Goal: Task Accomplishment & Management: Manage account settings

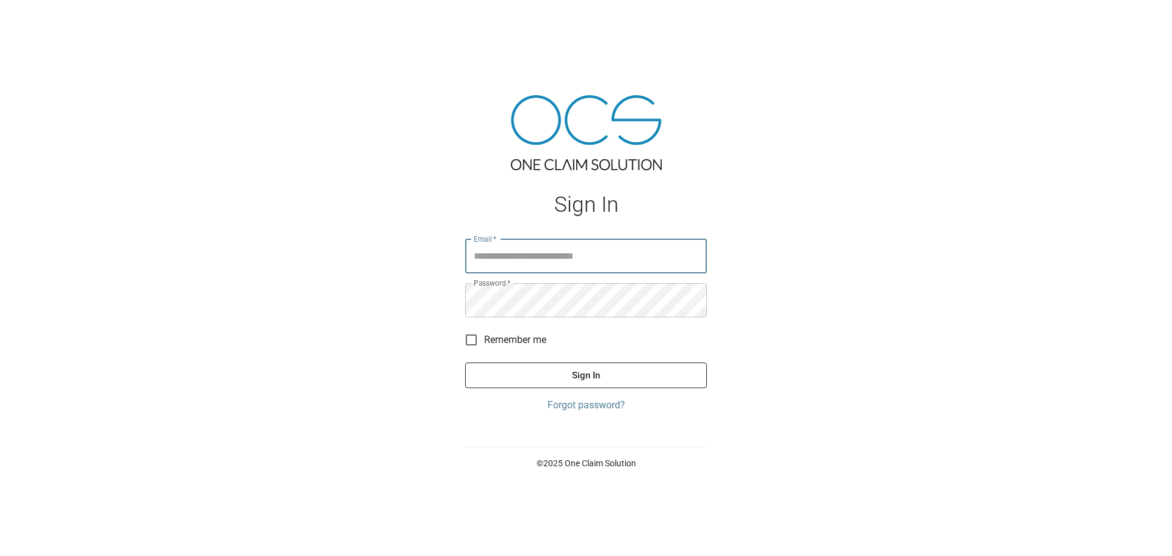
type input "**********"
click at [651, 374] on button "Sign In" at bounding box center [586, 376] width 242 height 26
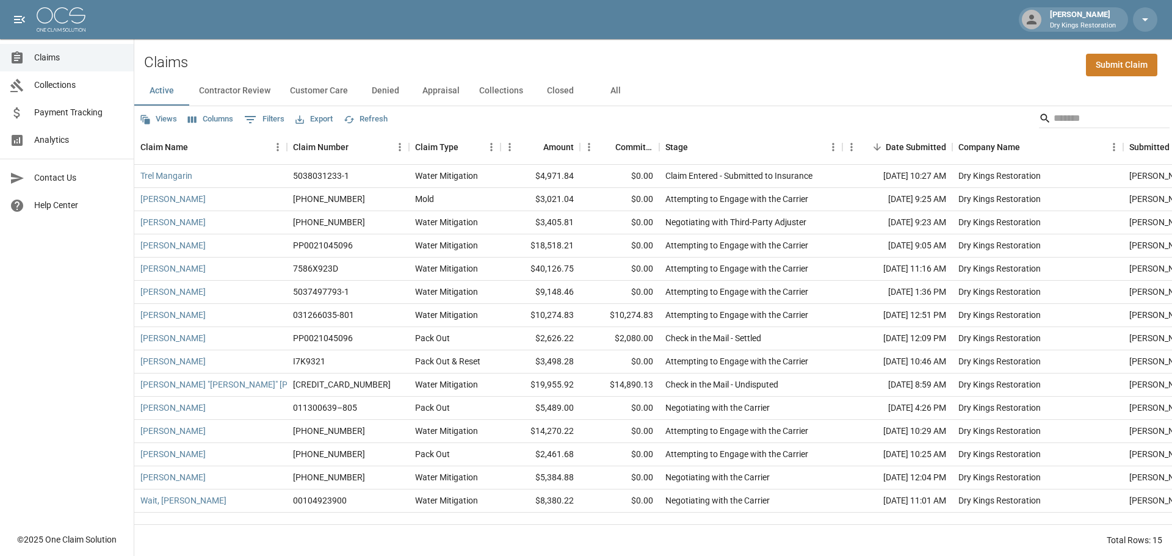
click at [615, 95] on button "All" at bounding box center [615, 90] width 55 height 29
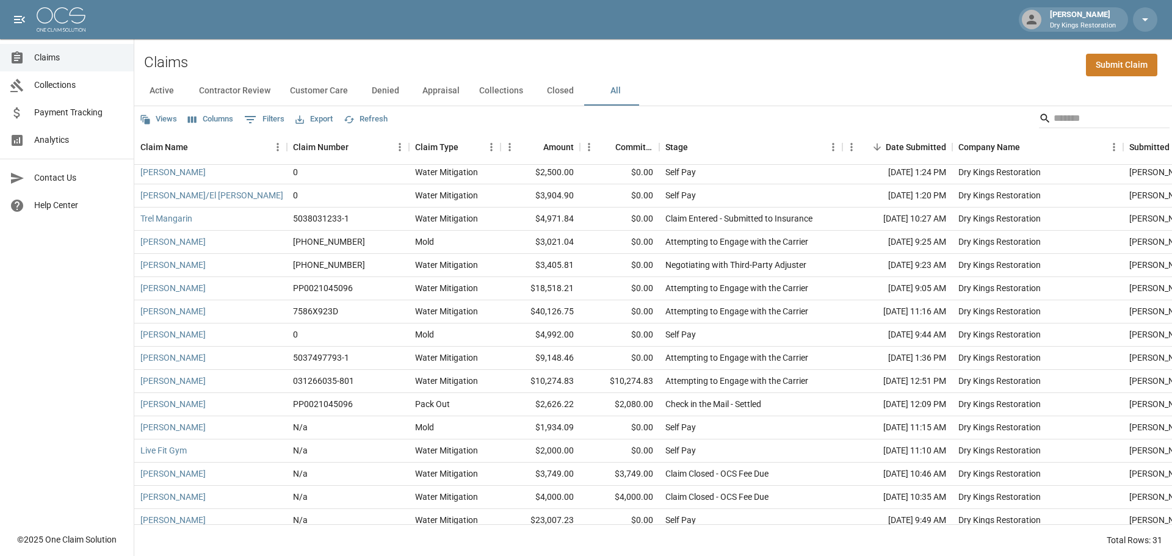
scroll to position [2, 0]
click at [189, 146] on button "Sort" at bounding box center [196, 147] width 17 height 17
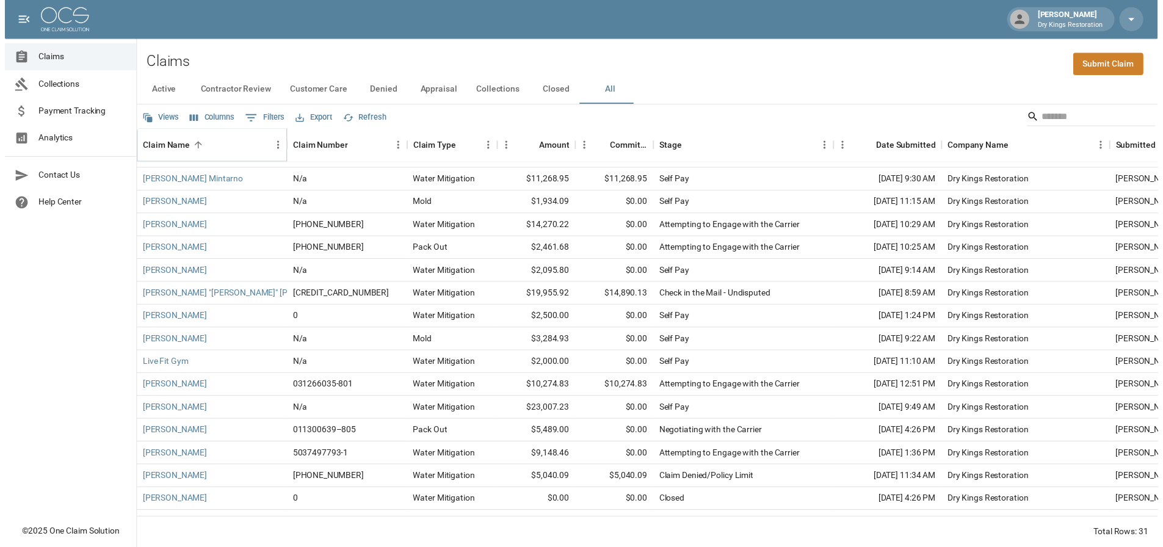
scroll to position [369, 0]
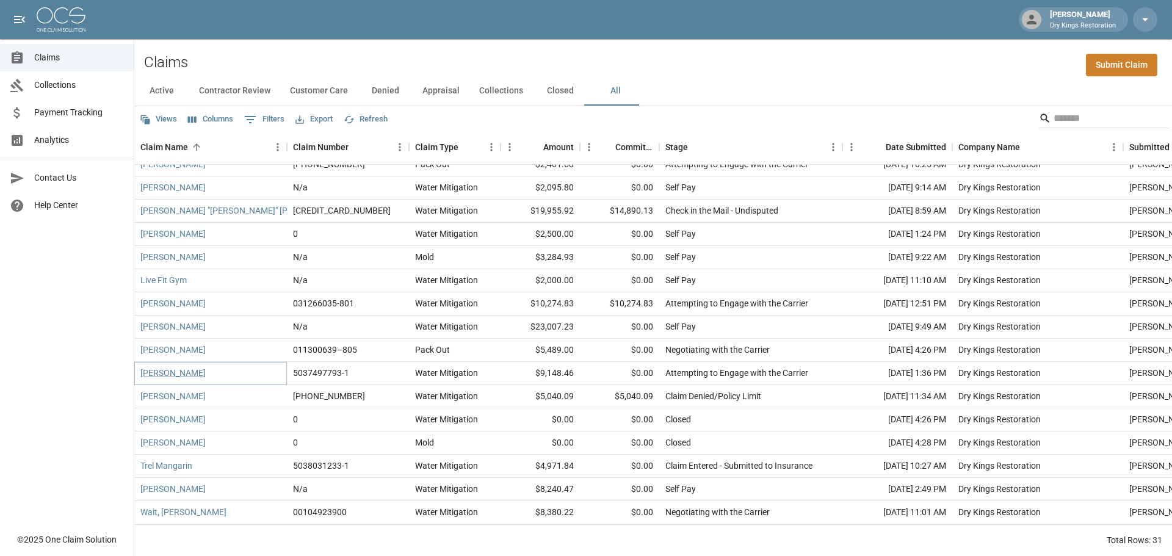
click at [198, 367] on link "[PERSON_NAME]" at bounding box center [172, 373] width 65 height 12
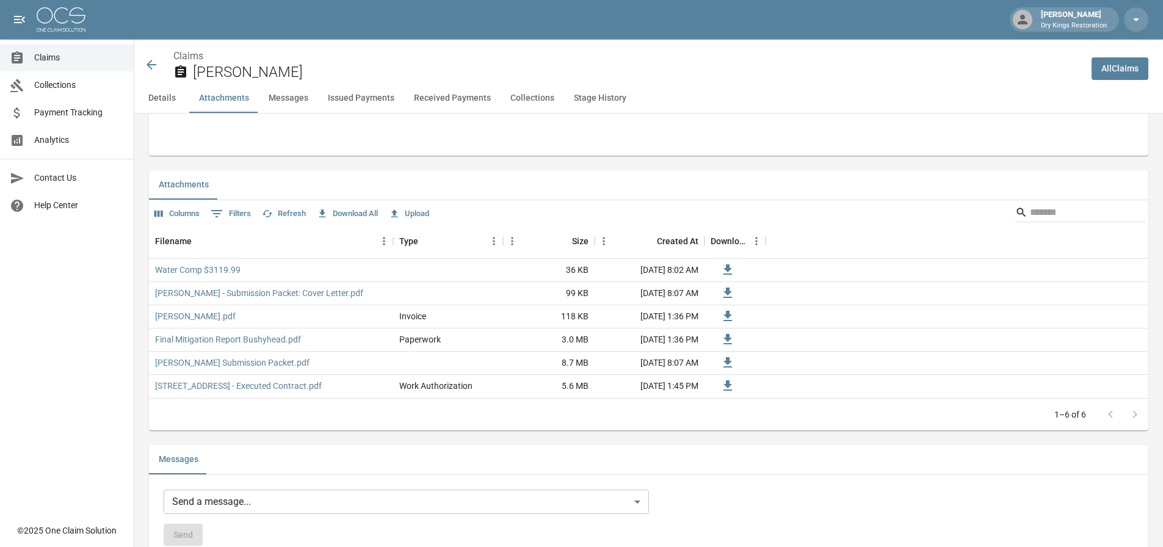
scroll to position [671, 0]
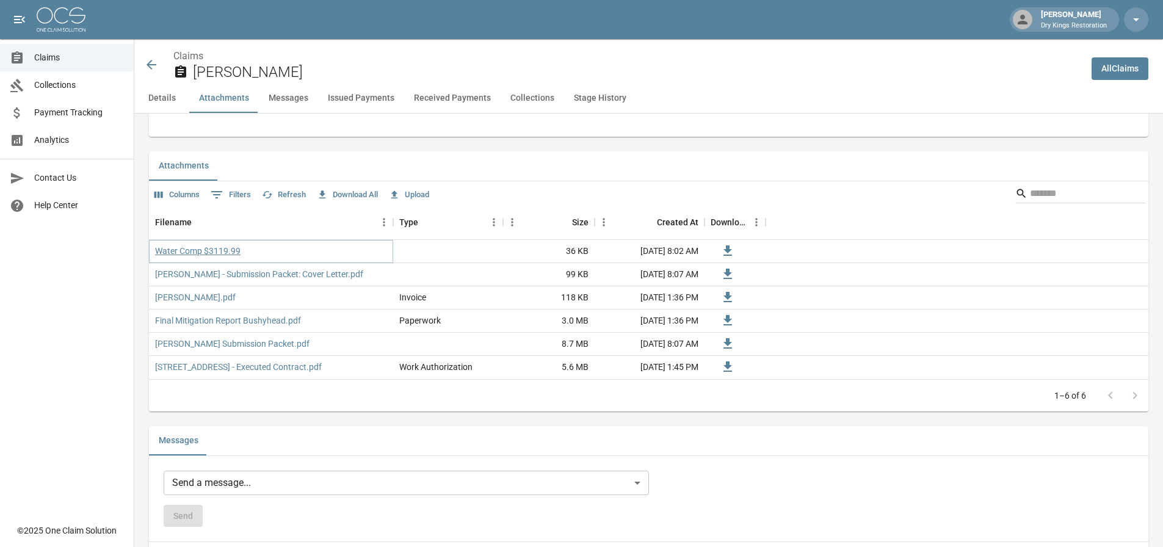
click at [216, 250] on link "Water Comp $3119.99" at bounding box center [197, 251] width 85 height 12
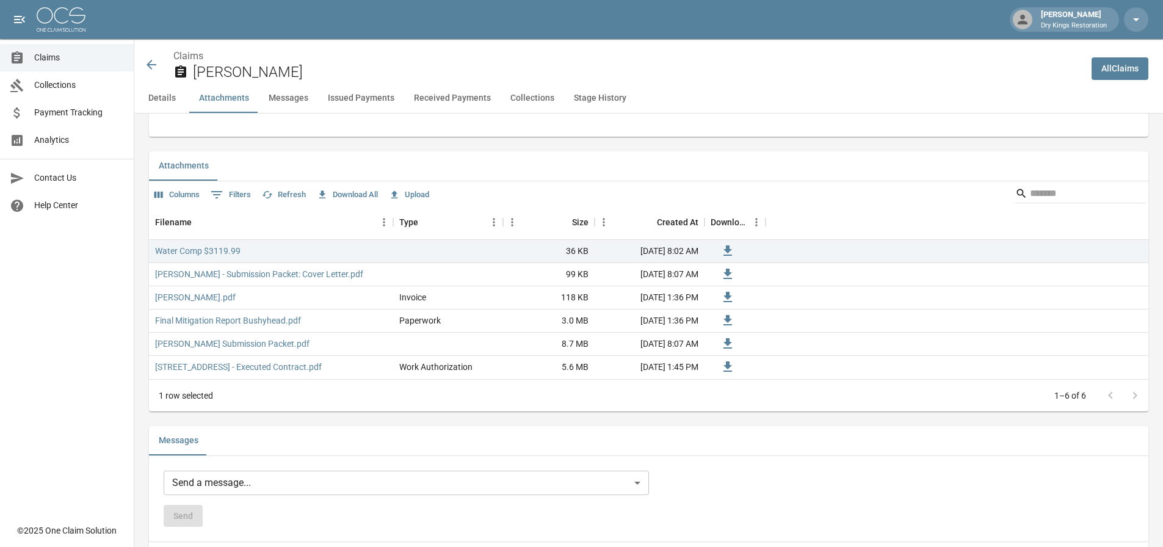
click at [419, 195] on button "Upload" at bounding box center [409, 195] width 46 height 19
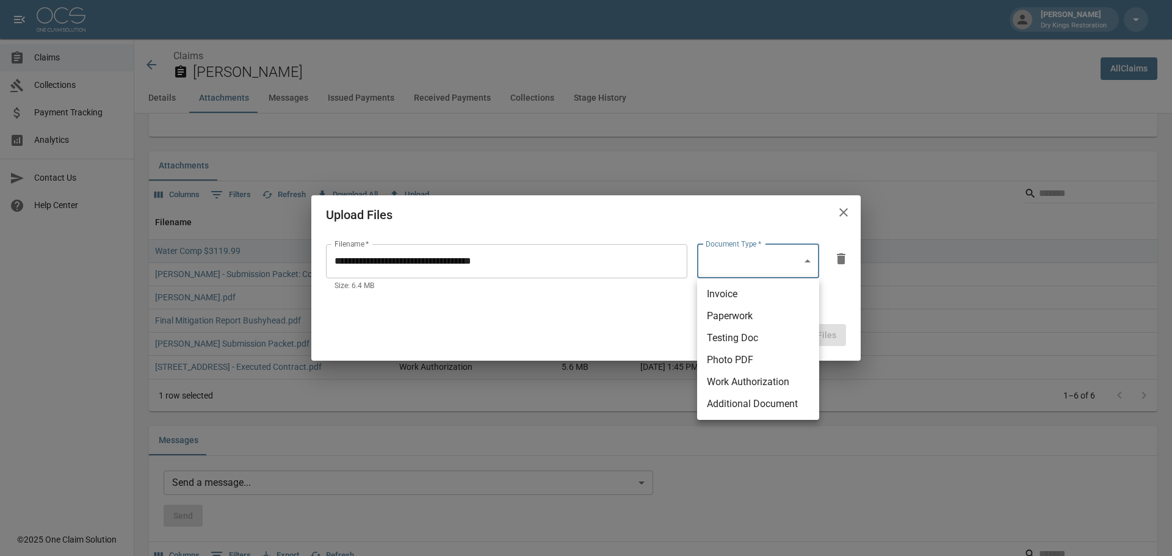
click at [754, 251] on body "[PERSON_NAME] Dry Kings Restoration Claims Collections Payment Tracking Analyti…" at bounding box center [586, 544] width 1172 height 2430
click at [774, 323] on li "Paperwork" at bounding box center [758, 316] width 122 height 22
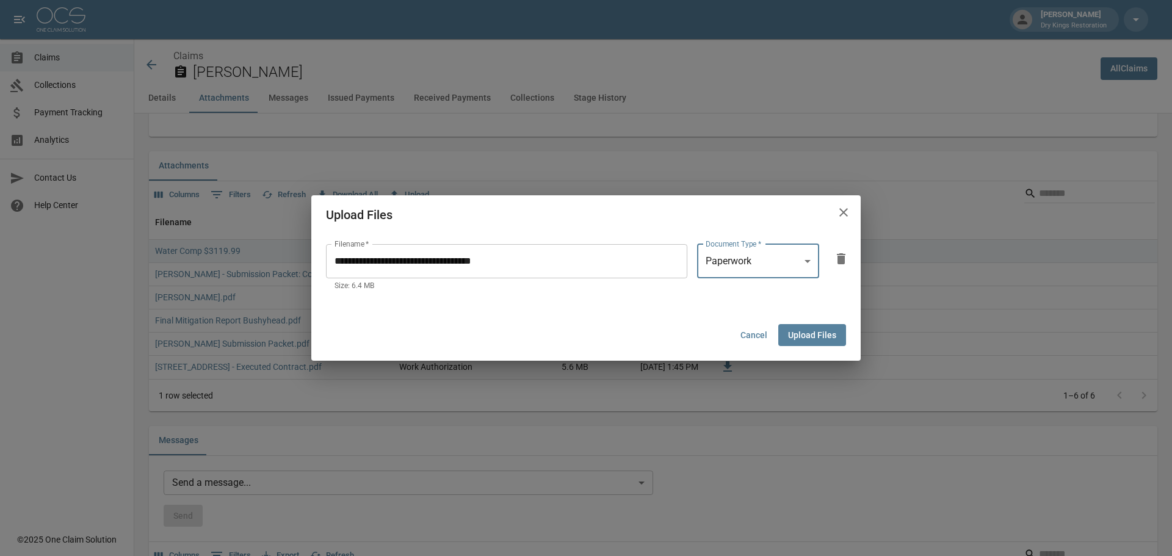
type input "*********"
click at [828, 331] on button "Upload Files" at bounding box center [812, 335] width 68 height 23
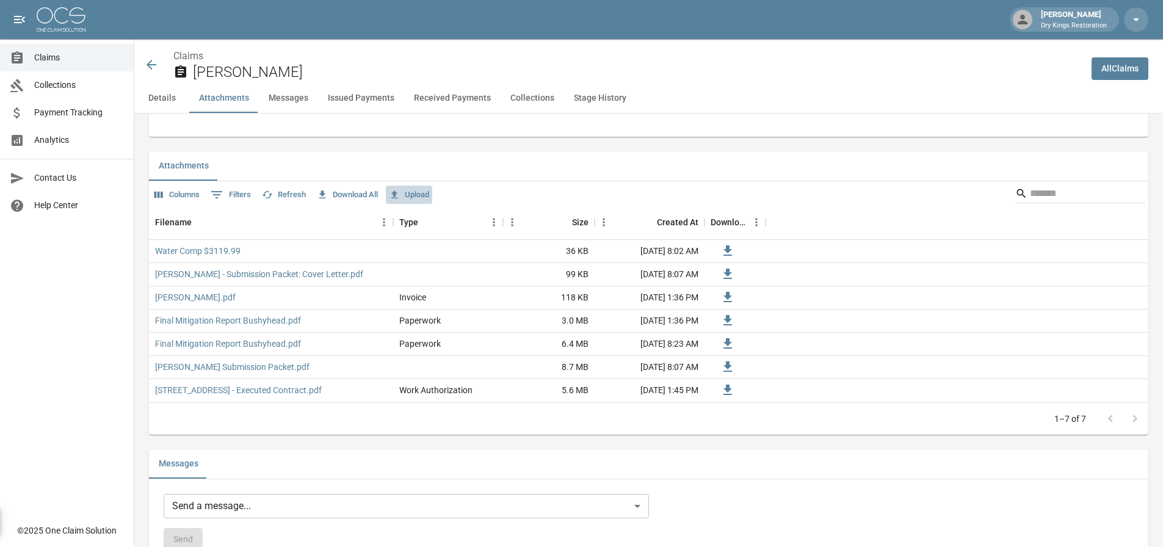
click at [419, 188] on button "Upload" at bounding box center [409, 195] width 46 height 19
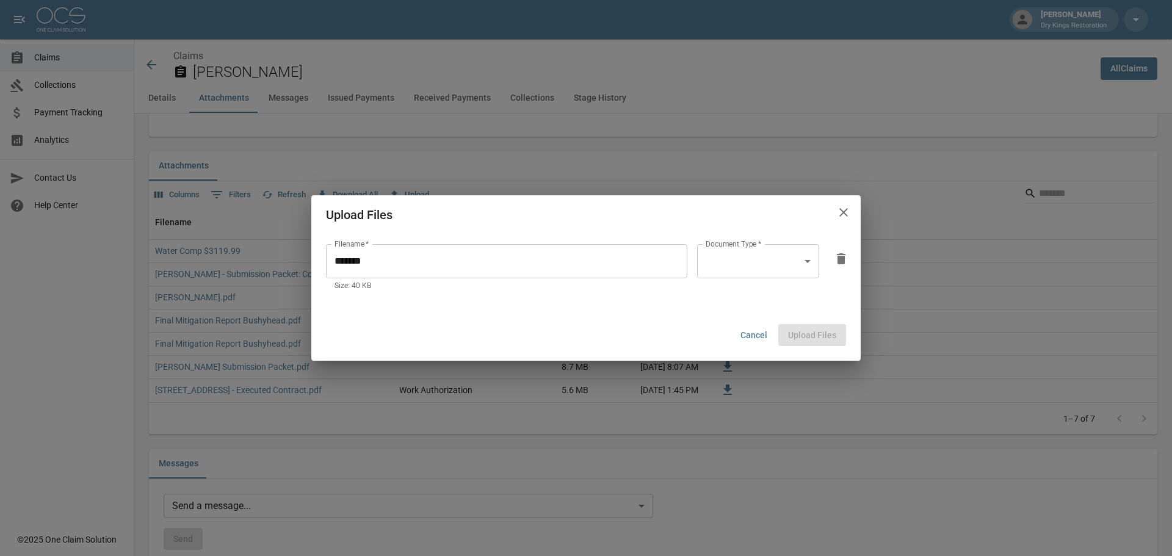
click at [786, 259] on body "[PERSON_NAME] Dry Kings Restoration Claims Collections Payment Tracking Analyti…" at bounding box center [586, 556] width 1172 height 2454
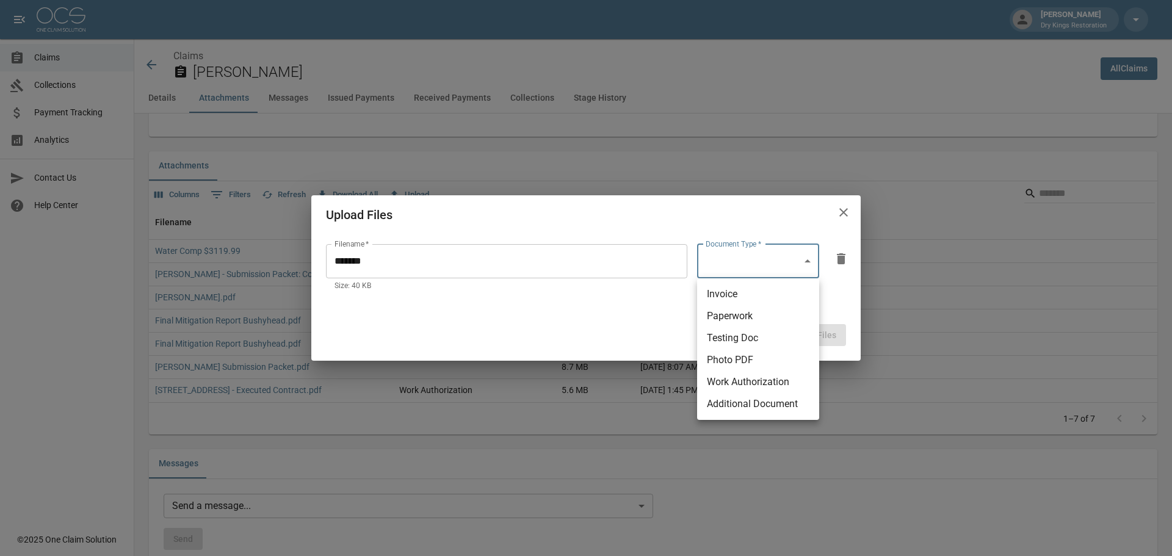
click at [800, 404] on li "Additional Document" at bounding box center [758, 404] width 122 height 22
type input "**********"
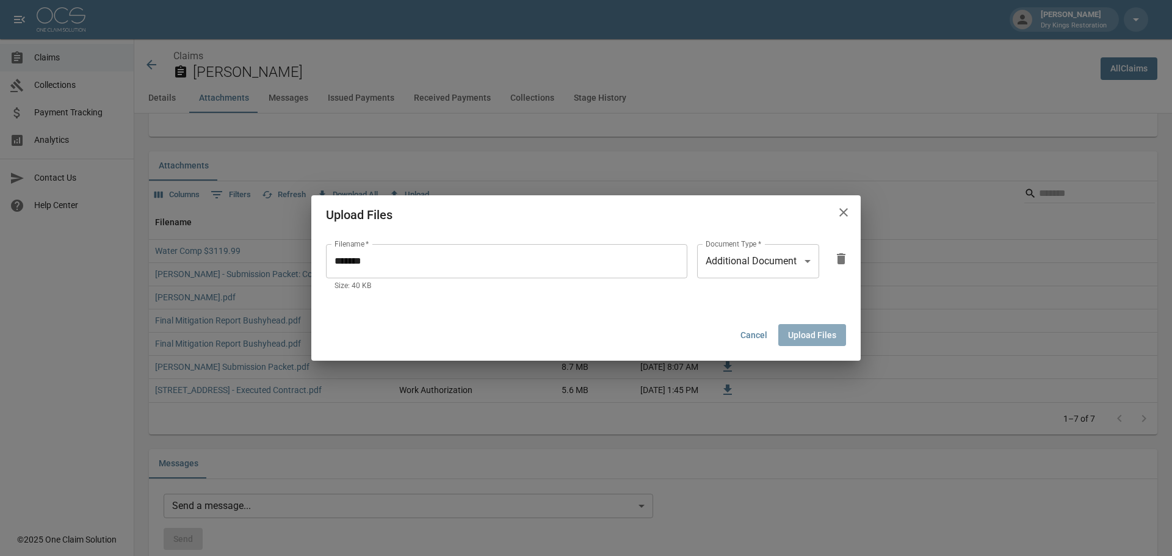
drag, startPoint x: 813, startPoint y: 337, endPoint x: 801, endPoint y: 343, distance: 13.6
click at [813, 336] on button "Upload Files" at bounding box center [812, 335] width 68 height 23
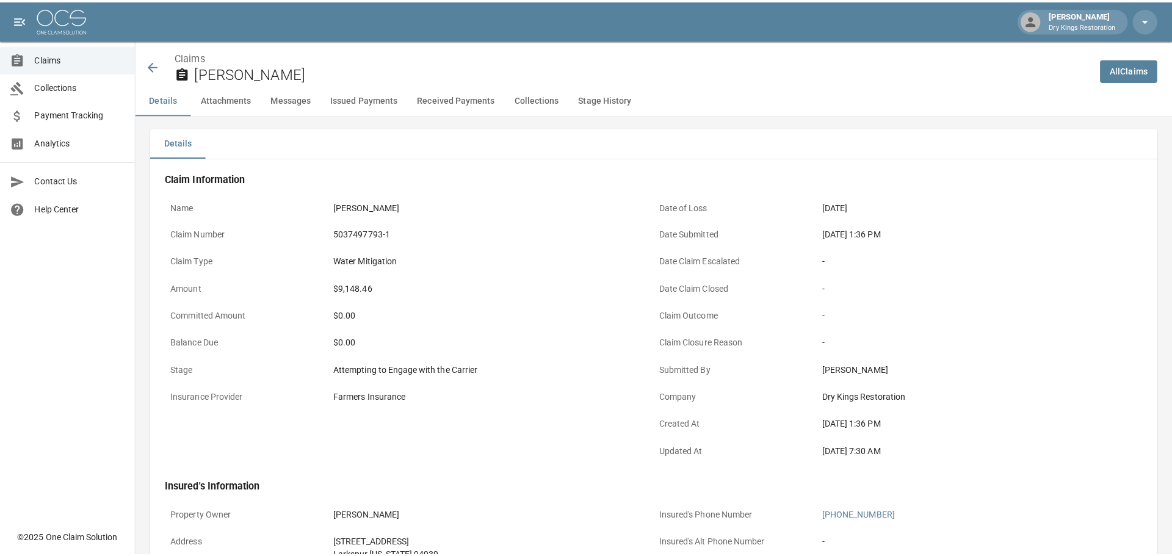
scroll to position [0, 0]
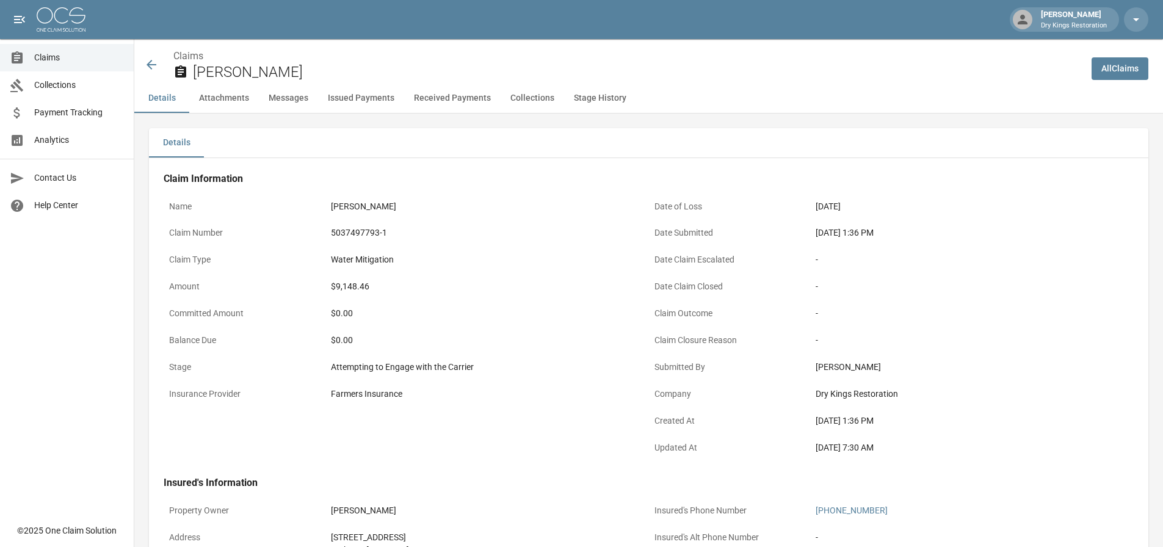
click at [145, 62] on icon at bounding box center [151, 64] width 15 height 15
